Goal: Task Accomplishment & Management: Use online tool/utility

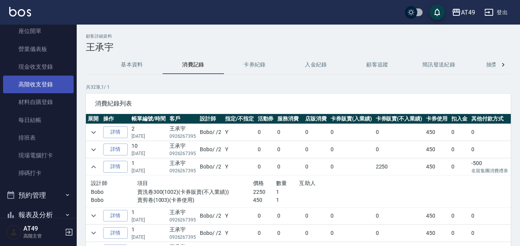
scroll to position [81, 0]
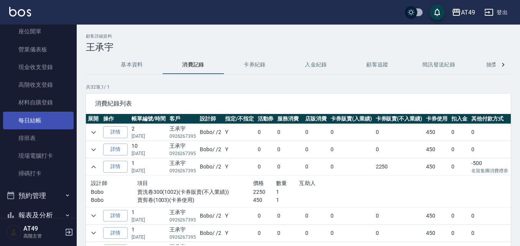
click at [37, 117] on link "每日結帳" at bounding box center [38, 121] width 71 height 18
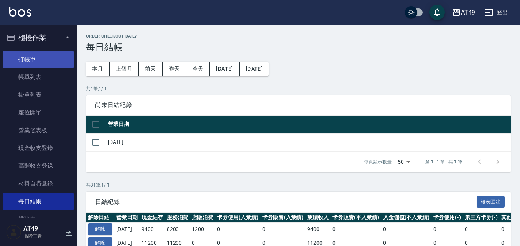
click at [28, 61] on link "打帳單" at bounding box center [38, 60] width 71 height 18
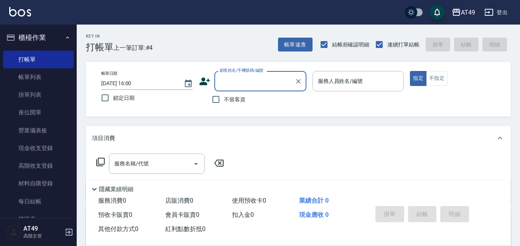
click at [209, 83] on icon at bounding box center [205, 82] width 12 height 12
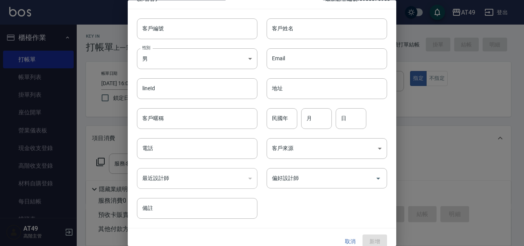
scroll to position [20, 0]
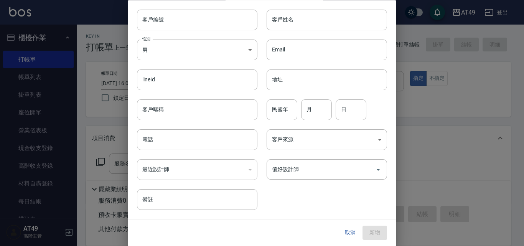
click at [349, 232] on button "取消" at bounding box center [350, 233] width 25 height 14
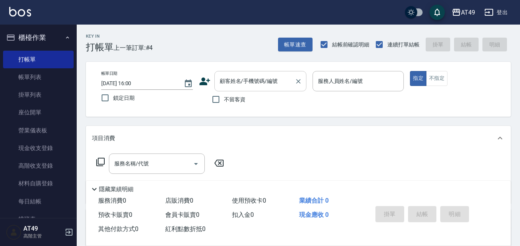
click at [258, 83] on input "顧客姓名/手機號碼/編號" at bounding box center [255, 80] width 74 height 13
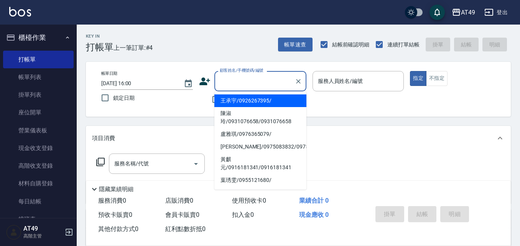
click at [263, 99] on li "王承宇/0926267395/" at bounding box center [260, 100] width 92 height 13
type input "王承宇/0926267395/"
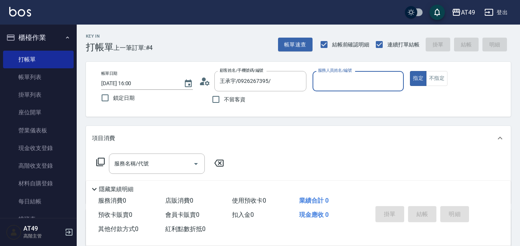
type input "Bobo-2"
click at [206, 82] on icon at bounding box center [207, 83] width 5 height 5
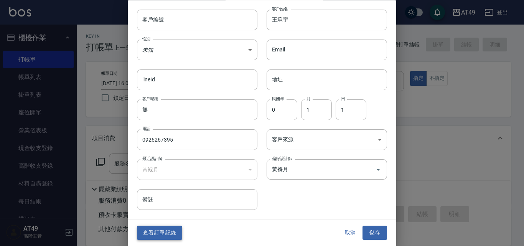
click at [160, 233] on button "查看訂單記錄" at bounding box center [159, 233] width 45 height 14
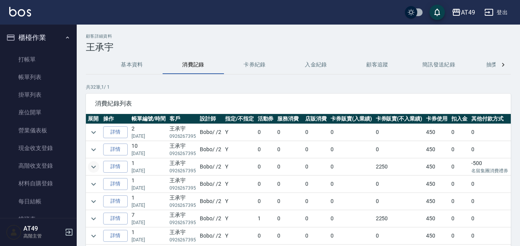
click at [90, 164] on icon "expand row" at bounding box center [93, 166] width 9 height 9
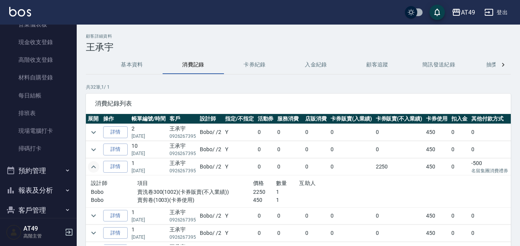
scroll to position [115, 0]
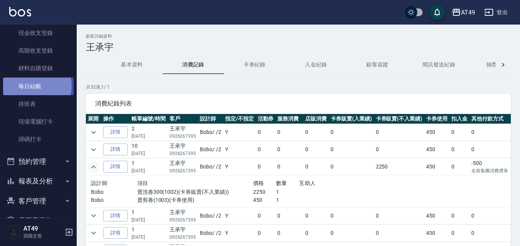
click at [35, 85] on link "每日結帳" at bounding box center [38, 86] width 71 height 18
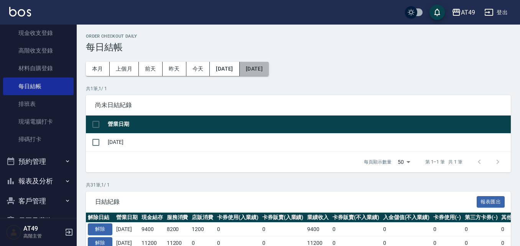
click at [269, 69] on button "[DATE]" at bounding box center [254, 69] width 29 height 14
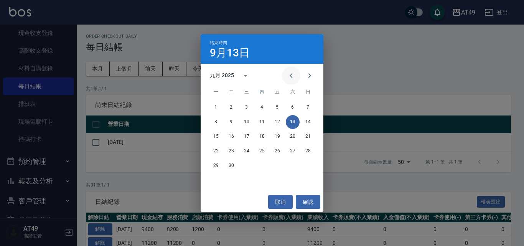
click at [288, 76] on icon "Previous month" at bounding box center [290, 75] width 9 height 9
click at [291, 73] on icon "Previous month" at bounding box center [290, 75] width 9 height 9
click at [294, 120] on button "7" at bounding box center [293, 122] width 14 height 14
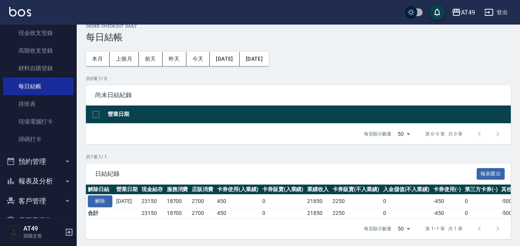
scroll to position [18, 0]
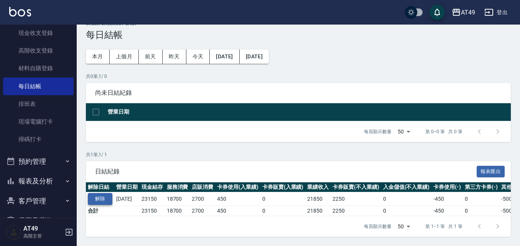
click at [102, 193] on button "解除" at bounding box center [100, 199] width 25 height 12
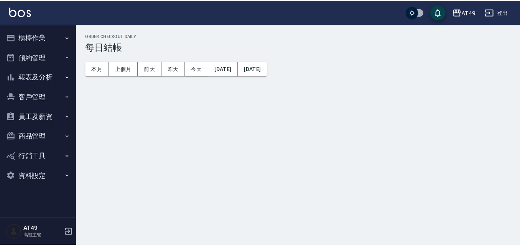
scroll to position [18, 0]
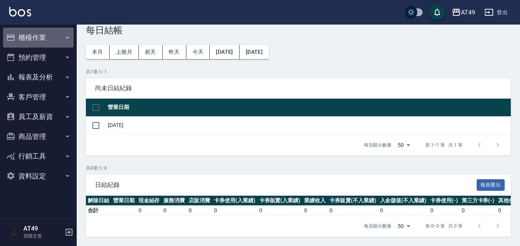
click at [30, 36] on button "櫃檯作業" at bounding box center [38, 38] width 71 height 20
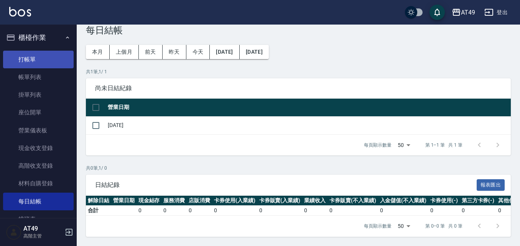
click at [33, 64] on link "打帳單" at bounding box center [38, 60] width 71 height 18
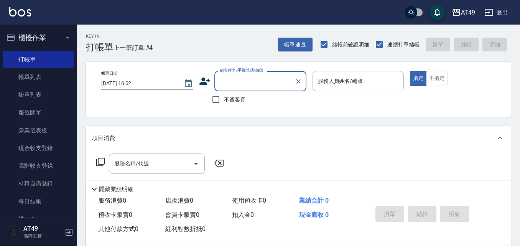
click at [204, 81] on icon at bounding box center [204, 81] width 11 height 8
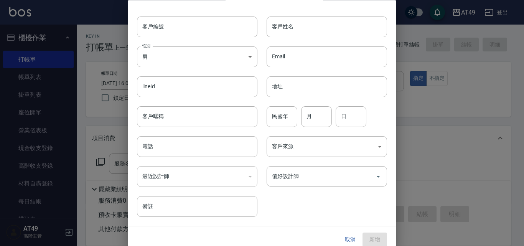
scroll to position [20, 0]
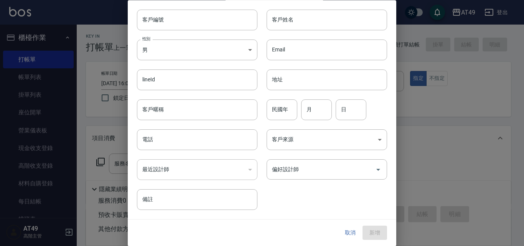
drag, startPoint x: 345, startPoint y: 230, endPoint x: 345, endPoint y: 221, distance: 9.2
click at [347, 229] on button "取消" at bounding box center [350, 233] width 25 height 14
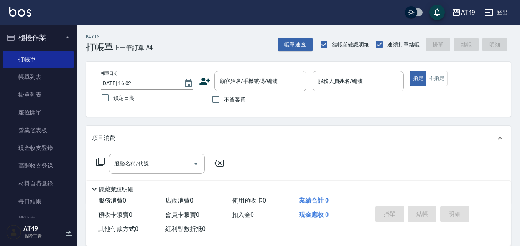
click at [204, 82] on icon at bounding box center [204, 81] width 11 height 8
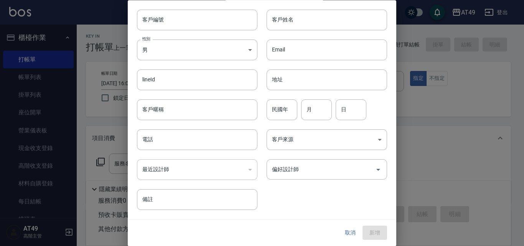
click at [347, 232] on button "取消" at bounding box center [350, 233] width 25 height 14
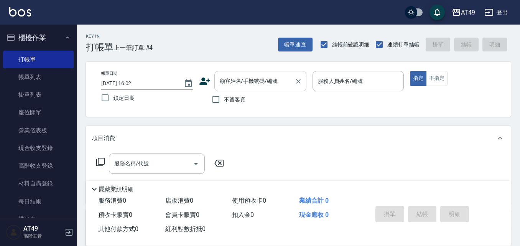
click at [240, 82] on input "顧客姓名/手機號碼/編號" at bounding box center [255, 80] width 74 height 13
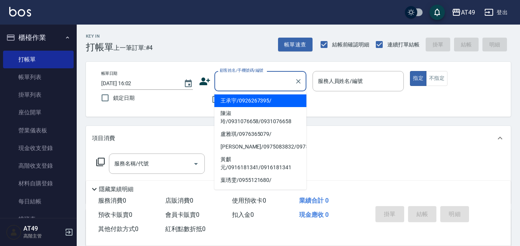
click at [238, 99] on li "王承宇/0926267395/" at bounding box center [260, 100] width 92 height 13
type input "王承宇/0926267395/"
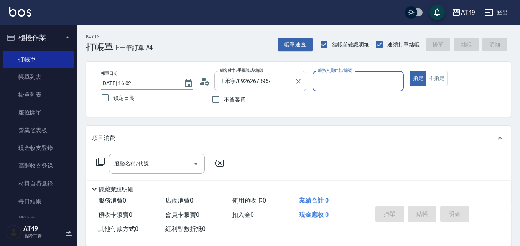
type input "Bobo-2"
click at [200, 84] on icon at bounding box center [202, 83] width 5 height 3
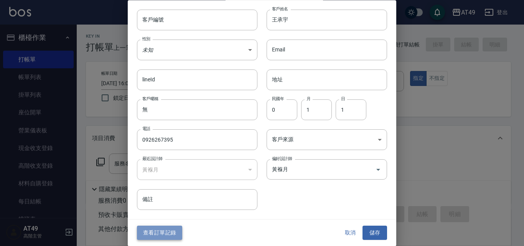
click at [171, 229] on button "查看訂單記錄" at bounding box center [159, 233] width 45 height 14
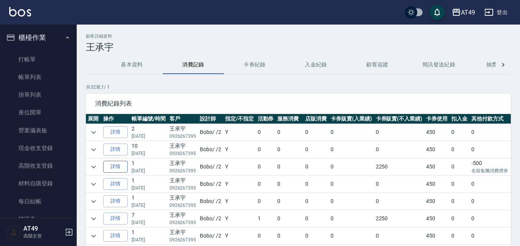
click at [109, 166] on link "詳情" at bounding box center [115, 167] width 25 height 12
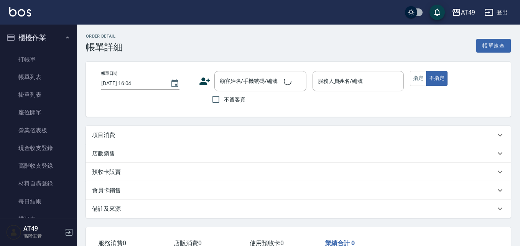
type input "2025/06/07 10:37"
type input "Bobo-2"
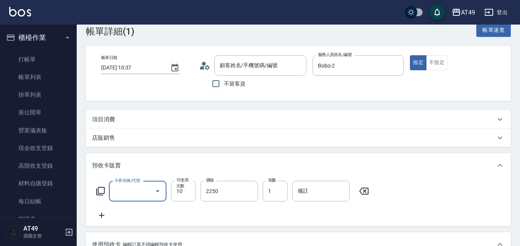
type input "王承宇/0926267395/"
type input "賣剪卷(1/1)"
type input "賣洗卷300(1002)"
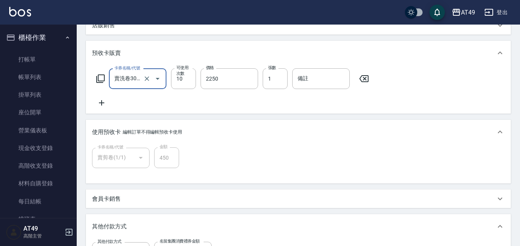
scroll to position [90, 0]
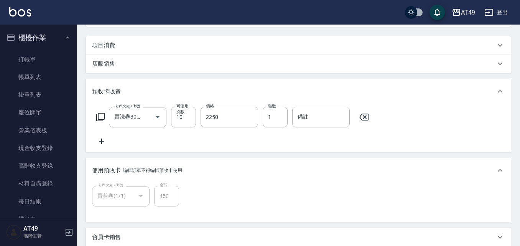
click at [102, 115] on icon at bounding box center [100, 116] width 9 height 9
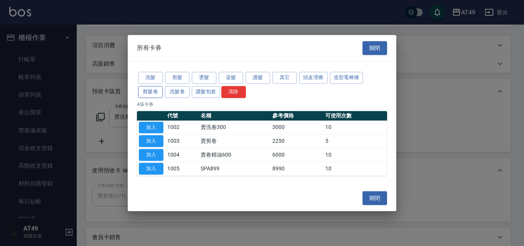
click at [144, 89] on button "剪髮卷" at bounding box center [150, 92] width 25 height 12
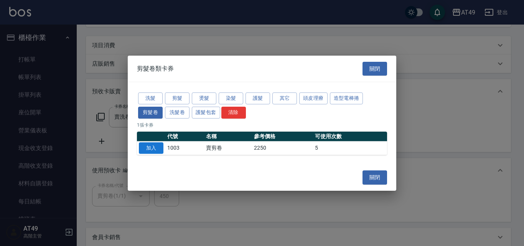
click at [148, 151] on button "加入" at bounding box center [151, 148] width 25 height 12
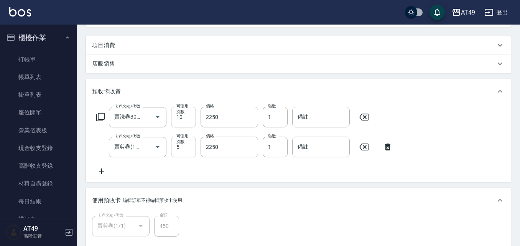
click at [366, 117] on icon at bounding box center [363, 116] width 19 height 9
click at [278, 174] on div "卡券名稱/代號 卡券名稱/代號 卡券名稱/代號 賣剪卷(1003) 卡券名稱/代號 可使用次數 5 可使用次數 價格 2250 價格 張數 1 張數 備註 備註" at bounding box center [298, 141] width 413 height 69
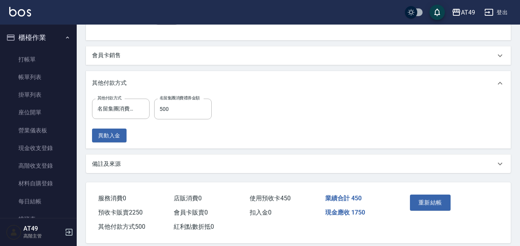
scroll to position [311, 0]
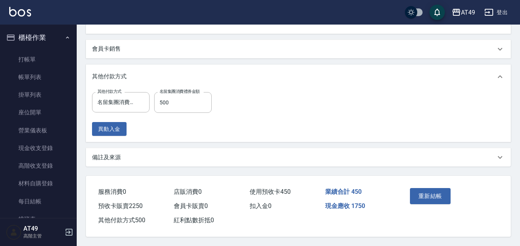
click at [415, 185] on div "重新結帳" at bounding box center [428, 201] width 43 height 33
click at [425, 196] on button "重新結帳" at bounding box center [430, 196] width 41 height 16
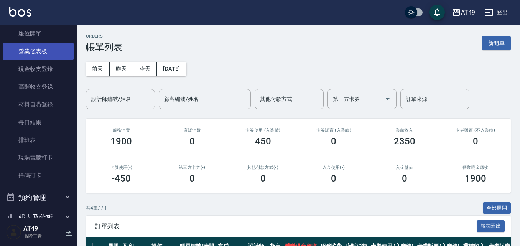
scroll to position [153, 0]
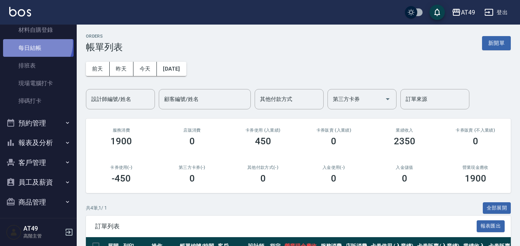
click at [36, 43] on link "每日結帳" at bounding box center [38, 48] width 71 height 18
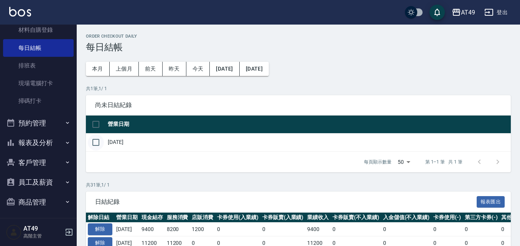
click at [102, 140] on input "checkbox" at bounding box center [96, 142] width 16 height 16
checkbox input "true"
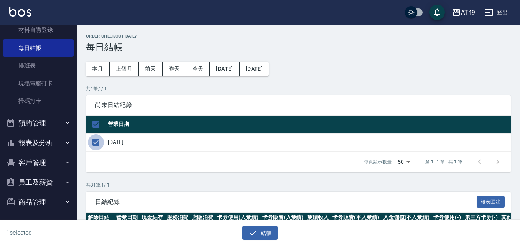
click at [98, 142] on input "checkbox" at bounding box center [96, 142] width 16 height 16
checkbox input "false"
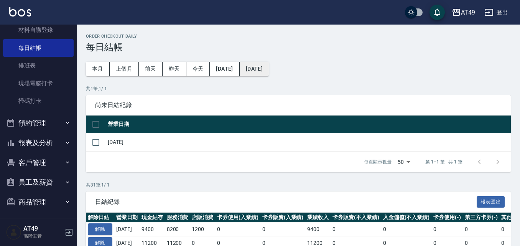
click at [264, 66] on button "[DATE]" at bounding box center [254, 69] width 29 height 14
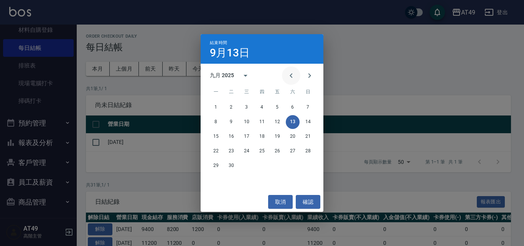
click at [293, 76] on icon "Previous month" at bounding box center [290, 75] width 9 height 9
click at [295, 120] on button "7" at bounding box center [293, 122] width 14 height 14
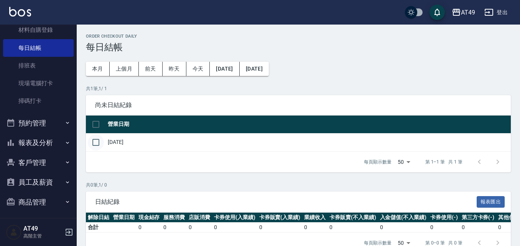
click at [100, 142] on input "checkbox" at bounding box center [96, 142] width 16 height 16
checkbox input "true"
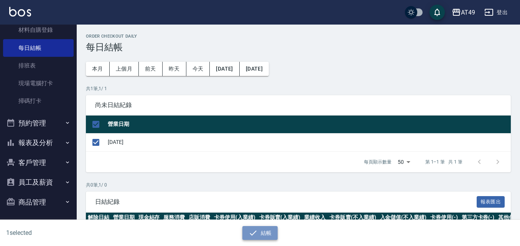
click at [262, 230] on button "結帳" at bounding box center [260, 233] width 36 height 14
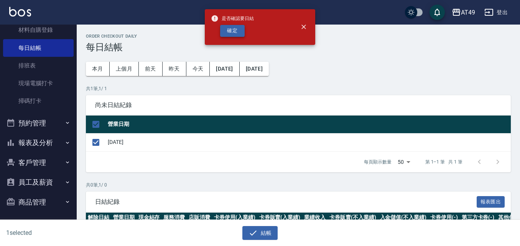
click at [231, 33] on button "確定" at bounding box center [232, 31] width 25 height 12
checkbox input "false"
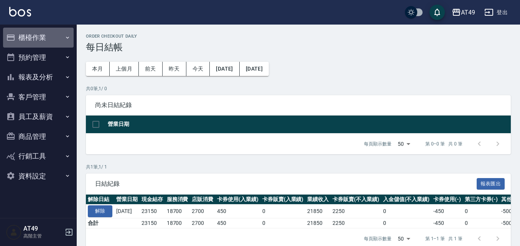
click at [21, 37] on button "櫃檯作業" at bounding box center [38, 38] width 71 height 20
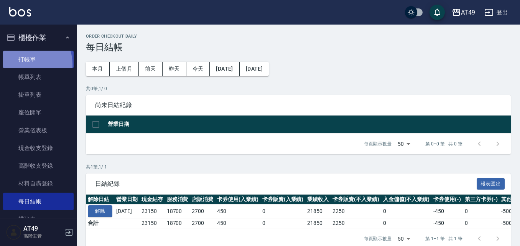
click at [21, 64] on link "打帳單" at bounding box center [38, 60] width 71 height 18
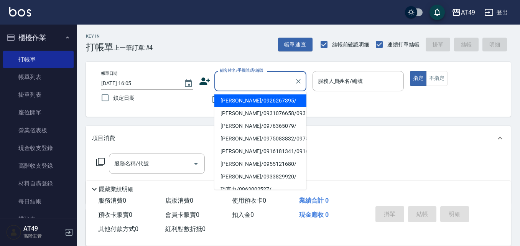
click at [234, 84] on input "顧客姓名/手機號碼/編號" at bounding box center [255, 80] width 74 height 13
click at [240, 102] on li "王承宇/0926267395/" at bounding box center [260, 100] width 92 height 13
type input "王承宇/0926267395/"
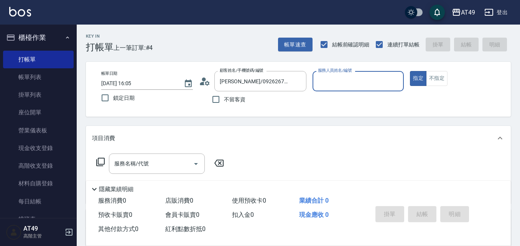
type input "Bobo-2"
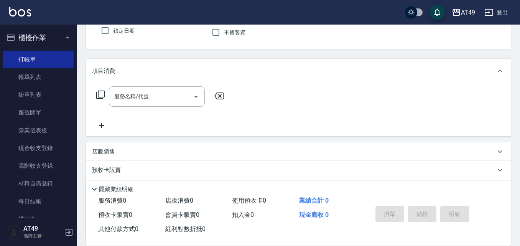
scroll to position [132, 0]
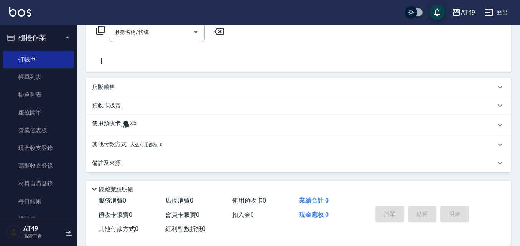
click at [126, 120] on icon at bounding box center [125, 123] width 9 height 9
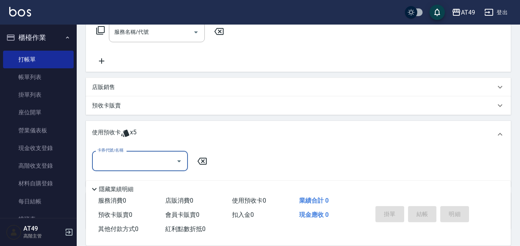
scroll to position [0, 0]
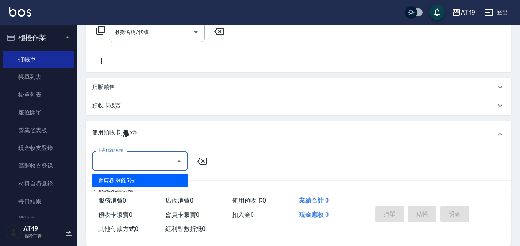
click at [121, 161] on input "卡券代號/名稱" at bounding box center [133, 160] width 77 height 13
click at [125, 177] on div "賣剪卷 剩餘5張" at bounding box center [140, 180] width 96 height 13
type input "賣剪卷"
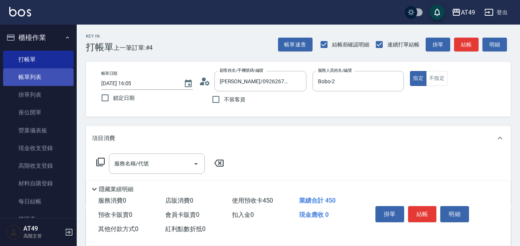
click at [30, 74] on link "帳單列表" at bounding box center [38, 77] width 71 height 18
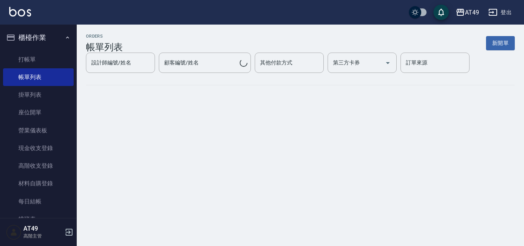
click at [28, 59] on link "打帳單" at bounding box center [38, 60] width 71 height 18
